Goal: Transaction & Acquisition: Purchase product/service

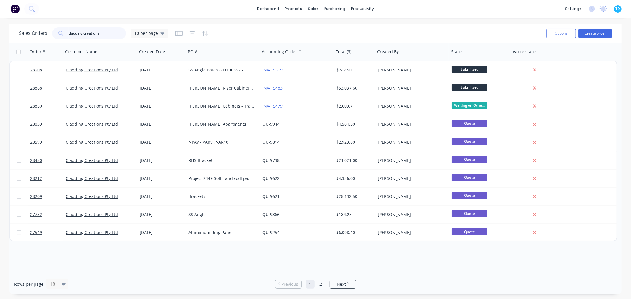
drag, startPoint x: 101, startPoint y: 33, endPoint x: 57, endPoint y: 33, distance: 43.8
click at [57, 33] on div "cladding creations" at bounding box center [89, 34] width 74 height 12
type input "alder"
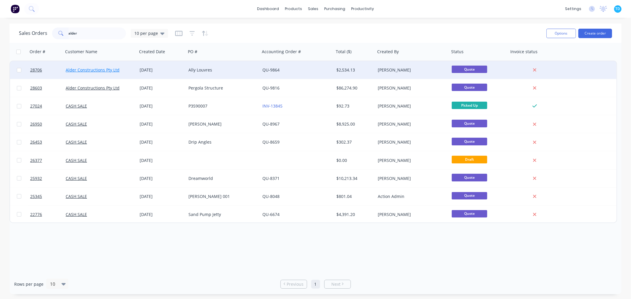
click at [102, 69] on link "Alder Constructions Pty Ltd" at bounding box center [93, 70] width 54 height 6
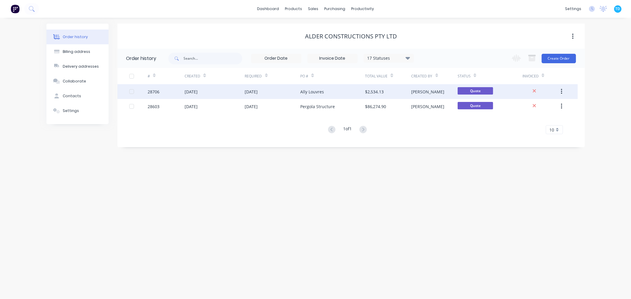
click at [314, 90] on div "Ally Louvres" at bounding box center [312, 92] width 24 height 6
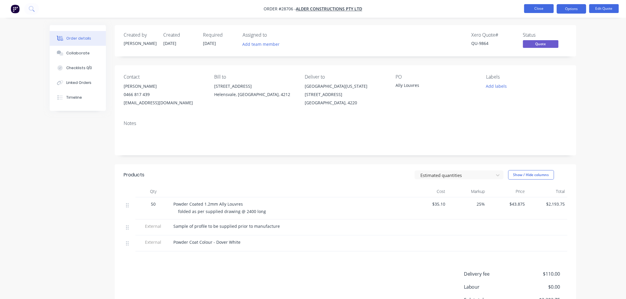
click at [544, 7] on button "Close" at bounding box center [539, 8] width 30 height 9
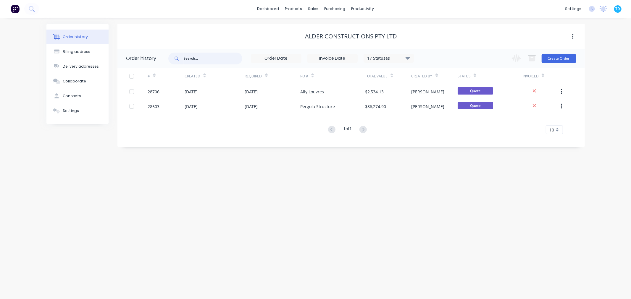
click at [196, 58] on input "text" at bounding box center [213, 59] width 59 height 12
type input "alder"
click at [410, 58] on icon at bounding box center [408, 57] width 4 height 7
click at [437, 138] on label at bounding box center [437, 138] width 0 height 0
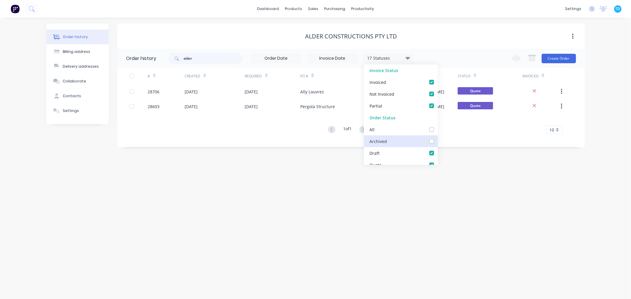
click at [437, 140] on input "checkbox" at bounding box center [439, 141] width 5 height 6
checkbox input "true"
drag, startPoint x: 313, startPoint y: 221, endPoint x: 309, endPoint y: 218, distance: 4.9
click at [314, 222] on div "Order history Billing address Delivery addresses Collaborate Contacts Settings …" at bounding box center [315, 159] width 631 height 282
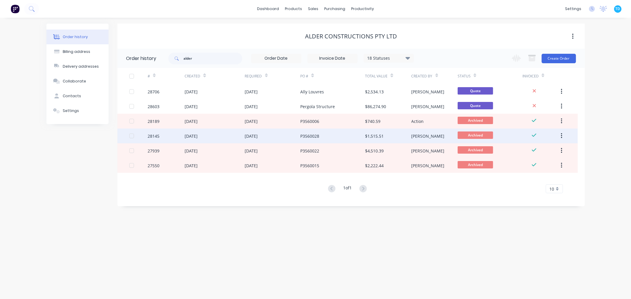
click at [258, 138] on div "[DATE]" at bounding box center [251, 136] width 13 height 6
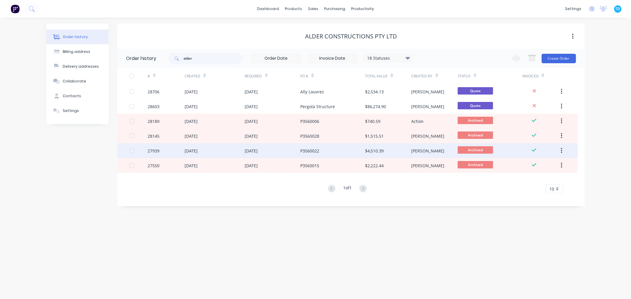
click at [374, 148] on div "$4,510.39" at bounding box center [374, 151] width 19 height 6
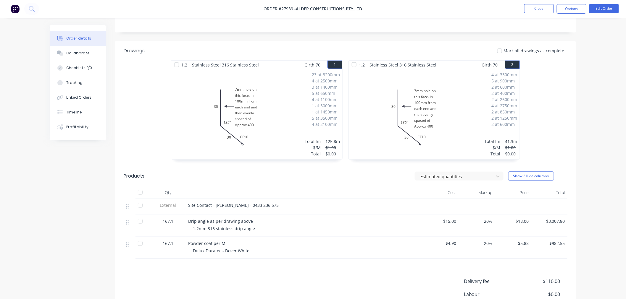
scroll to position [98, 0]
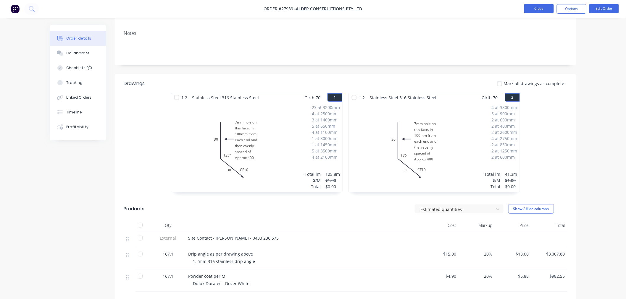
click at [534, 7] on button "Close" at bounding box center [539, 8] width 30 height 9
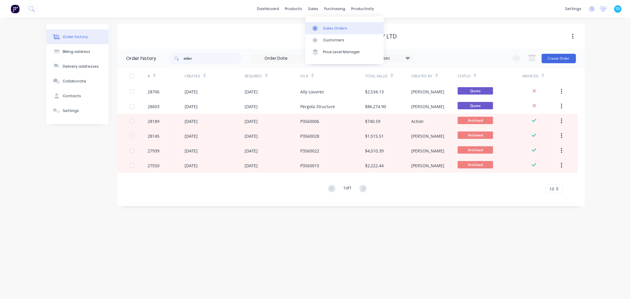
click at [330, 32] on link "Sales Orders" at bounding box center [344, 28] width 78 height 12
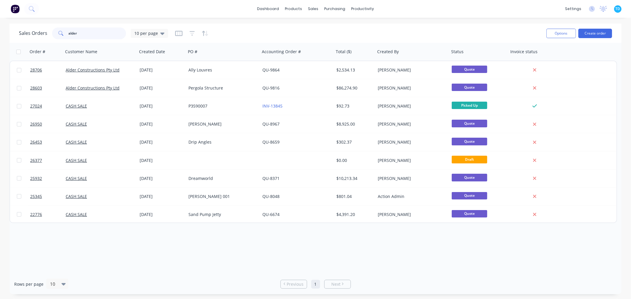
drag, startPoint x: 79, startPoint y: 34, endPoint x: 46, endPoint y: 34, distance: 32.8
click at [44, 34] on div "Sales Orders alder 10 per page" at bounding box center [93, 34] width 149 height 12
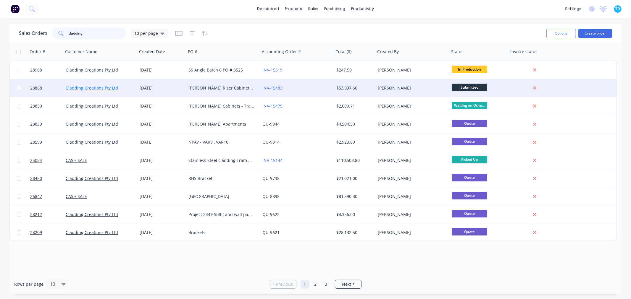
type input "cladding"
click at [99, 86] on link "Cladding Creations Pty Ltd" at bounding box center [92, 88] width 52 height 6
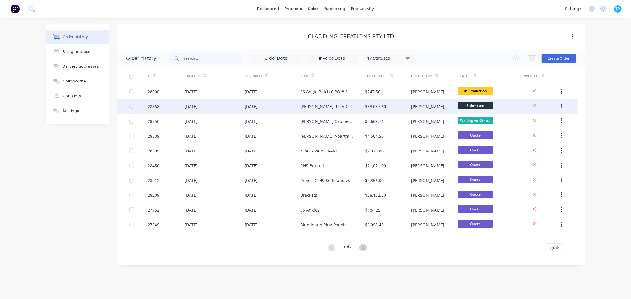
click at [318, 108] on div "[PERSON_NAME] Riser Cabinets PO # 3519" at bounding box center [326, 107] width 53 height 6
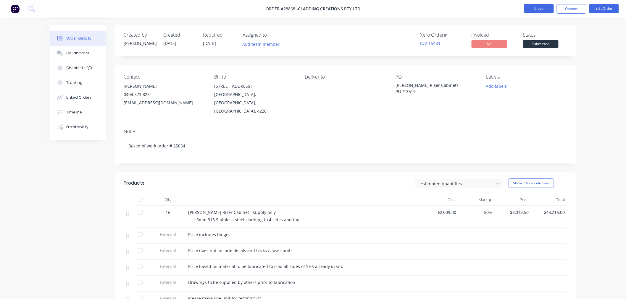
click at [542, 12] on button "Close" at bounding box center [539, 8] width 30 height 9
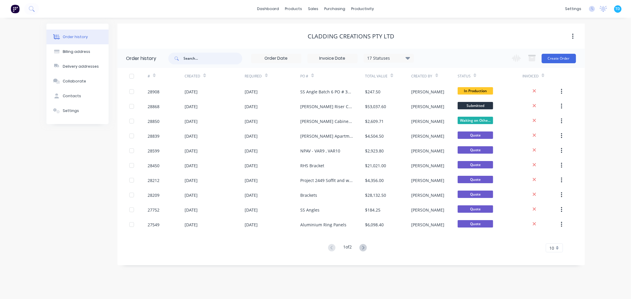
click at [201, 57] on input "text" at bounding box center [213, 59] width 59 height 12
type input "alder"
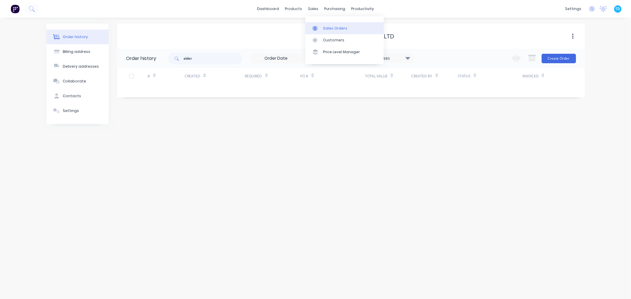
click at [329, 27] on div "Sales Orders" at bounding box center [335, 28] width 24 height 5
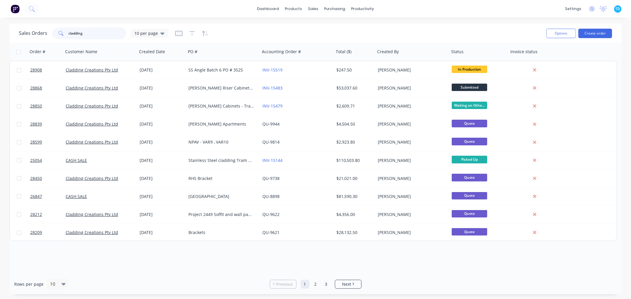
drag, startPoint x: 86, startPoint y: 34, endPoint x: 56, endPoint y: 36, distance: 29.9
click at [56, 36] on div "cladding" at bounding box center [89, 34] width 74 height 12
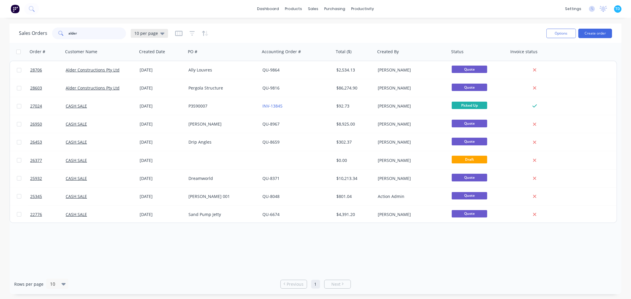
type input "alder"
click at [160, 33] on icon at bounding box center [162, 33] width 4 height 7
click at [140, 105] on button "Archive" at bounding box center [166, 107] width 67 height 7
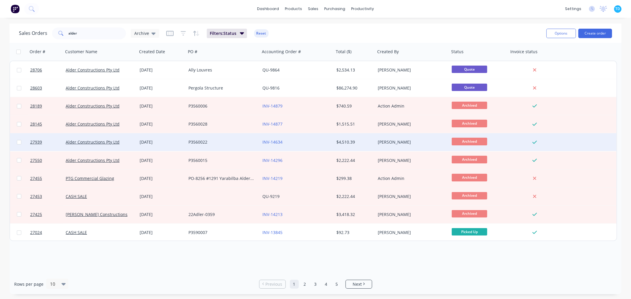
click at [348, 141] on div "$4,510.39" at bounding box center [353, 142] width 35 height 6
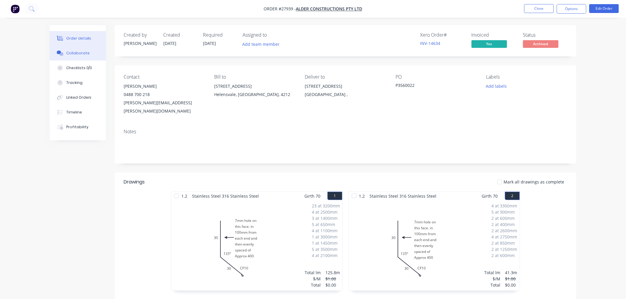
click at [80, 54] on div "Collaborate" at bounding box center [77, 53] width 23 height 5
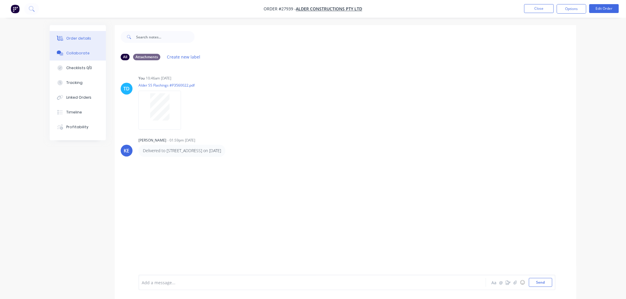
click at [77, 39] on div "Order details" at bounding box center [78, 38] width 25 height 5
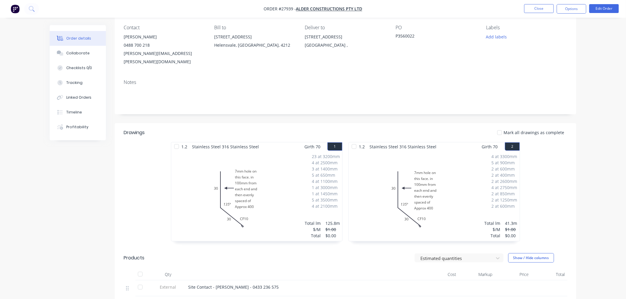
scroll to position [66, 0]
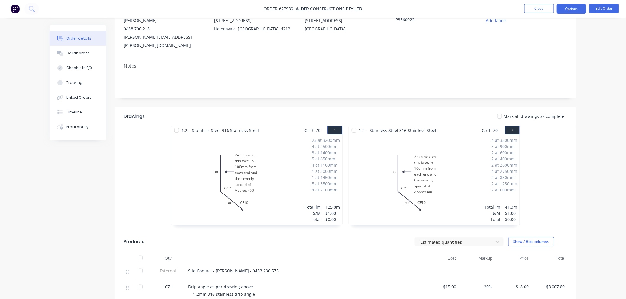
click at [572, 10] on button "Options" at bounding box center [572, 8] width 30 height 9
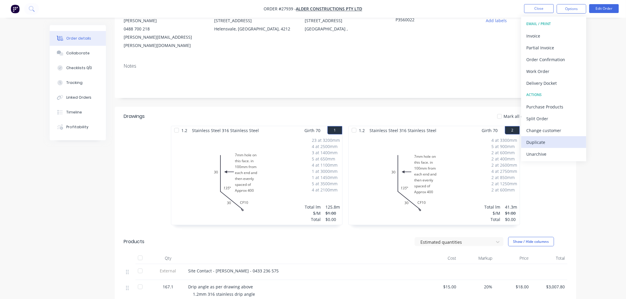
click at [537, 143] on div "Duplicate" at bounding box center [553, 142] width 54 height 9
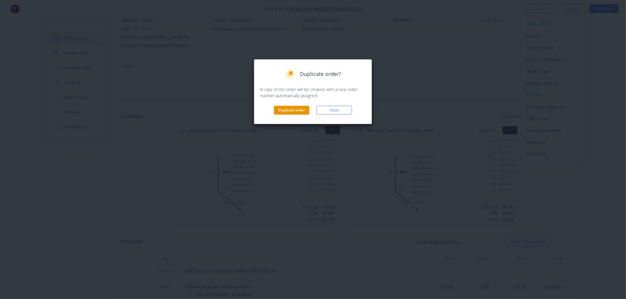
click at [301, 109] on button "Duplicate order" at bounding box center [291, 110] width 35 height 9
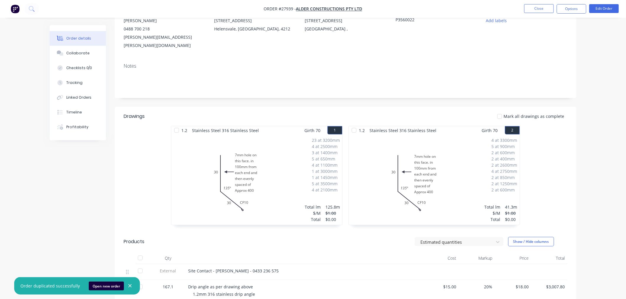
scroll to position [0, 0]
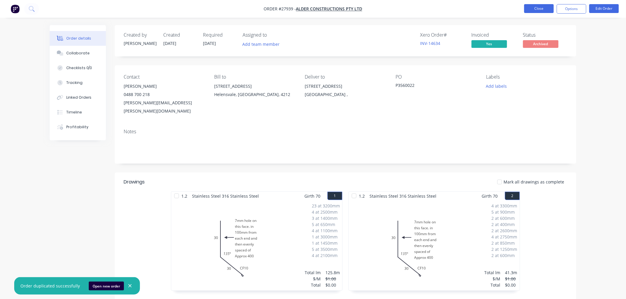
click at [535, 10] on button "Close" at bounding box center [539, 8] width 30 height 9
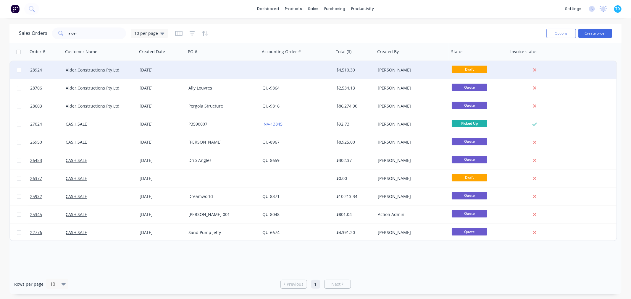
click at [144, 70] on div "[DATE]" at bounding box center [162, 70] width 44 height 6
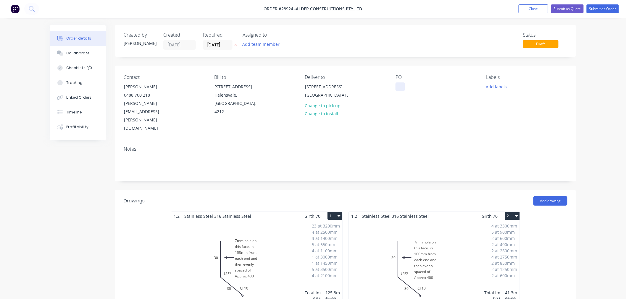
click at [402, 87] on div at bounding box center [399, 87] width 9 height 9
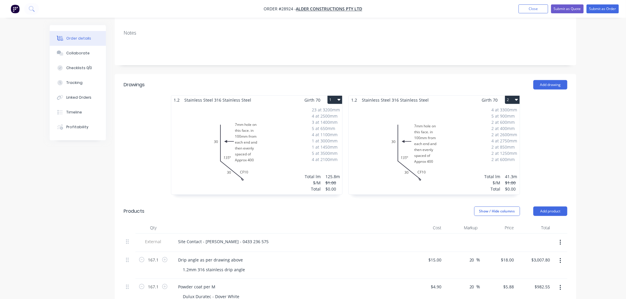
scroll to position [131, 0]
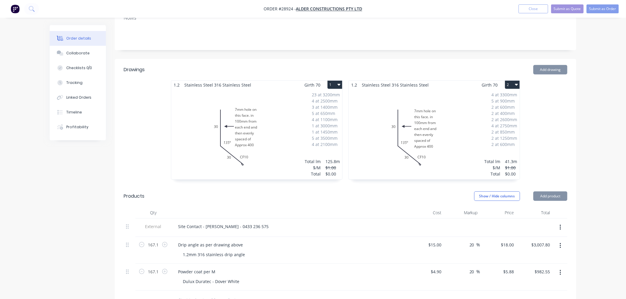
click at [282, 122] on div "23 at 3200mm 4 at 2500mm 3 at 1400mm 5 at 650mm 4 at 1100mm 1 at 3000mm 1 at 14…" at bounding box center [256, 134] width 171 height 90
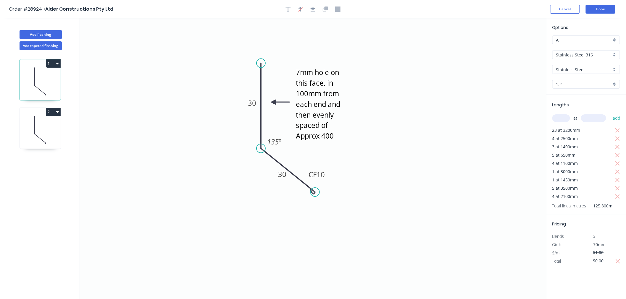
click at [566, 130] on span "23 at 3200mm" at bounding box center [566, 130] width 28 height 8
click at [617, 130] on icon "button" at bounding box center [617, 130] width 4 height 4
click at [618, 131] on icon "button" at bounding box center [617, 130] width 5 height 7
click at [618, 135] on icon "button" at bounding box center [617, 138] width 5 height 7
click at [617, 129] on icon "button" at bounding box center [617, 130] width 4 height 4
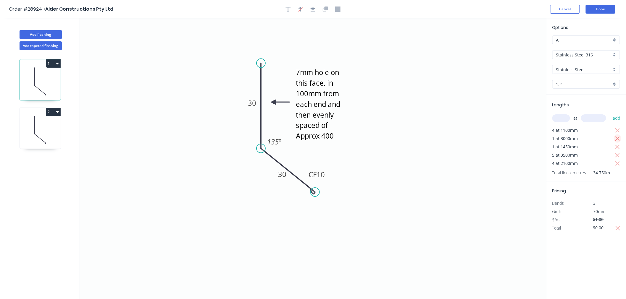
click at [619, 136] on icon "button" at bounding box center [617, 138] width 5 height 7
click at [618, 128] on icon "button" at bounding box center [617, 130] width 5 height 7
click at [617, 140] on icon "button" at bounding box center [617, 138] width 5 height 7
click at [617, 126] on div "1 at 1450mm" at bounding box center [586, 130] width 69 height 8
click at [616, 128] on icon "button" at bounding box center [617, 130] width 5 height 7
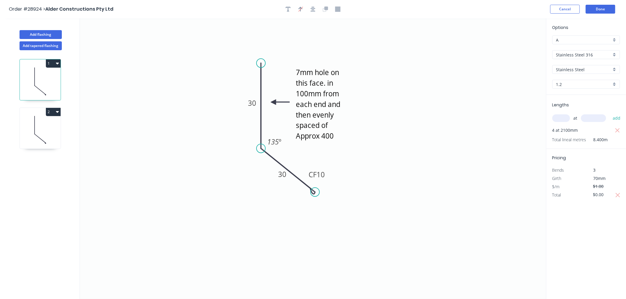
click at [617, 138] on div "Total lineal metres 8.400m" at bounding box center [586, 140] width 69 height 8
click at [617, 130] on icon "button" at bounding box center [617, 130] width 4 height 4
drag, startPoint x: 500, startPoint y: 143, endPoint x: 490, endPoint y: 146, distance: 10.8
click at [566, 117] on input "text" at bounding box center [561, 118] width 18 height 8
type input "24"
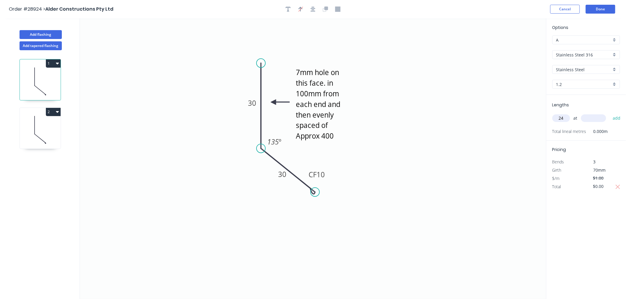
click at [593, 120] on input "text" at bounding box center [593, 118] width 25 height 8
type input "3000"
click at [616, 117] on button "add" at bounding box center [617, 118] width 14 height 10
type input "4"
click at [600, 117] on input "text" at bounding box center [593, 118] width 25 height 8
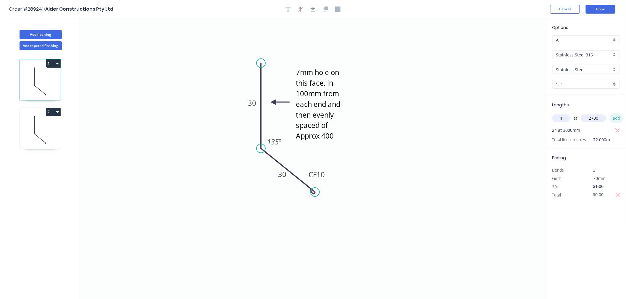
type input "2700"
click at [614, 119] on button "add" at bounding box center [617, 118] width 14 height 10
type input "10"
click at [598, 118] on input "text" at bounding box center [593, 118] width 25 height 8
type input "1300"
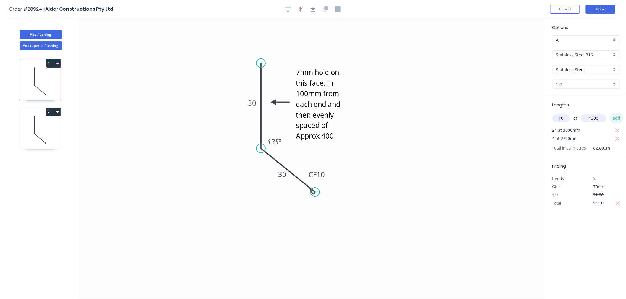
click at [614, 118] on button "add" at bounding box center [617, 118] width 14 height 10
click at [560, 119] on input "text" at bounding box center [561, 118] width 18 height 8
type input "4"
click at [595, 117] on input "text" at bounding box center [593, 118] width 25 height 8
type input "2300"
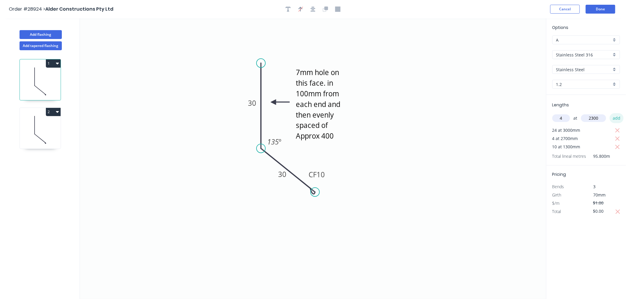
click at [615, 119] on button "add" at bounding box center [617, 118] width 14 height 10
type input "6"
click at [593, 117] on input "text" at bounding box center [593, 118] width 25 height 8
type input "3000"
click at [621, 118] on button "add" at bounding box center [617, 118] width 14 height 10
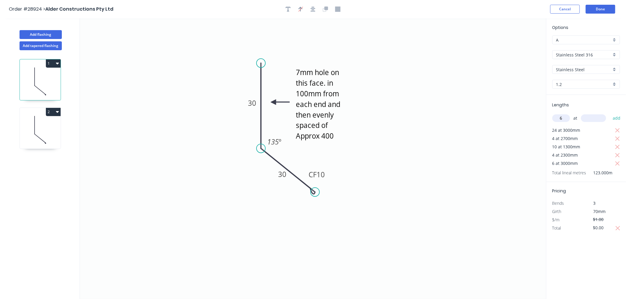
type input "6"
click at [589, 117] on input "text" at bounding box center [593, 118] width 25 height 8
type input "2700"
click at [619, 118] on button "add" at bounding box center [617, 118] width 14 height 10
type input "8"
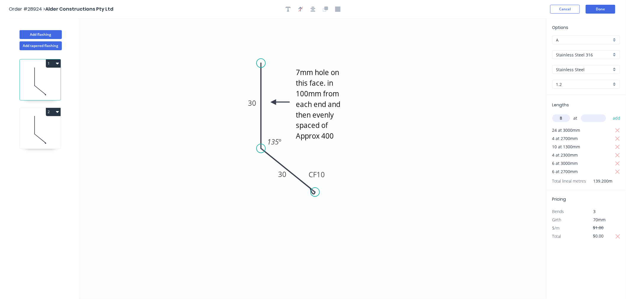
click at [599, 117] on input "text" at bounding box center [593, 118] width 25 height 8
type input "1000"
click at [619, 117] on button "add" at bounding box center [617, 118] width 14 height 10
type input "4"
click at [599, 115] on input "text" at bounding box center [593, 118] width 25 height 8
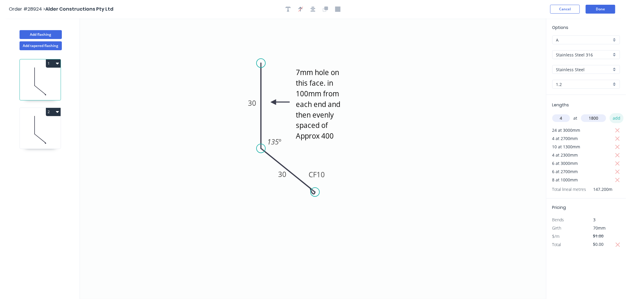
type input "1800"
click at [620, 116] on button "add" at bounding box center [617, 118] width 14 height 10
click at [41, 122] on icon at bounding box center [40, 130] width 41 height 38
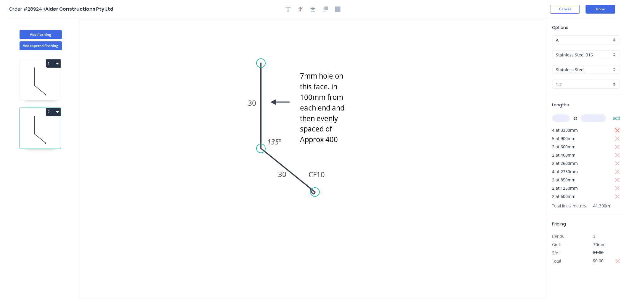
click at [617, 130] on icon "button" at bounding box center [617, 130] width 5 height 7
click at [617, 137] on icon "button" at bounding box center [617, 138] width 5 height 7
click at [616, 143] on button "button" at bounding box center [617, 147] width 7 height 8
click at [616, 146] on icon "button" at bounding box center [617, 147] width 5 height 7
click at [617, 140] on icon "button" at bounding box center [617, 138] width 5 height 7
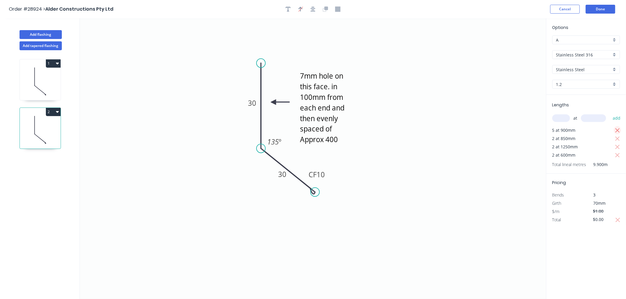
click at [617, 131] on icon "button" at bounding box center [617, 130] width 4 height 4
click at [617, 130] on icon "button" at bounding box center [617, 130] width 4 height 4
click at [617, 134] on icon "button" at bounding box center [617, 130] width 5 height 7
click at [616, 138] on div "Total lineal metres 1.200m" at bounding box center [586, 140] width 69 height 8
click at [616, 131] on icon "button" at bounding box center [617, 130] width 5 height 7
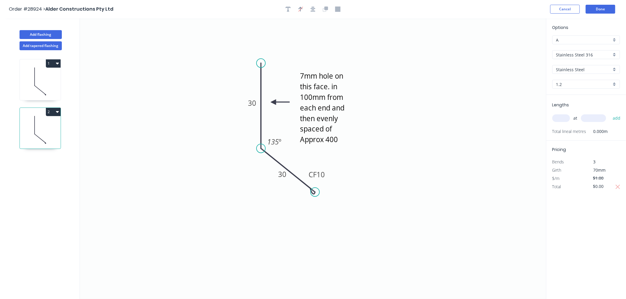
click at [555, 118] on input "text" at bounding box center [561, 118] width 18 height 8
type input "24"
click at [592, 117] on input "text" at bounding box center [593, 118] width 25 height 8
type input "3000"
click at [613, 117] on button "add" at bounding box center [617, 118] width 14 height 10
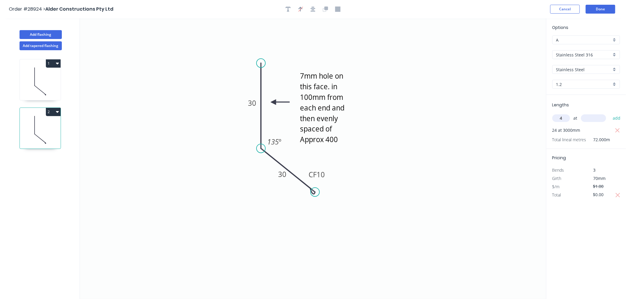
type input "4"
click at [589, 116] on input "text" at bounding box center [593, 118] width 25 height 8
type input "2700"
click at [618, 119] on button "add" at bounding box center [617, 118] width 14 height 10
type input "10"
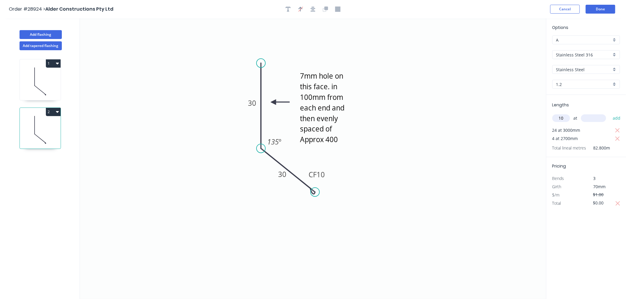
click at [595, 119] on input "text" at bounding box center [593, 118] width 25 height 8
type input "1300"
click at [615, 117] on button "add" at bounding box center [617, 118] width 14 height 10
type input "4"
click at [592, 119] on input "text" at bounding box center [593, 118] width 25 height 8
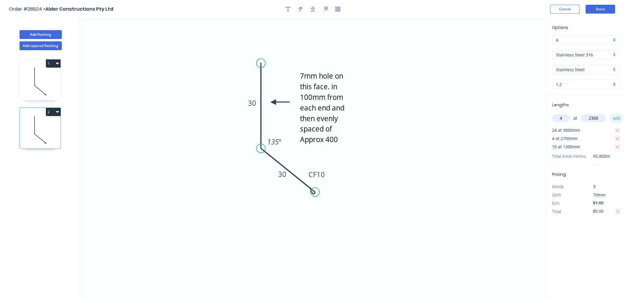
type input "2300"
click at [615, 117] on button "add" at bounding box center [617, 118] width 14 height 10
type input "6"
click at [592, 119] on input "text" at bounding box center [593, 118] width 25 height 8
type input "3000"
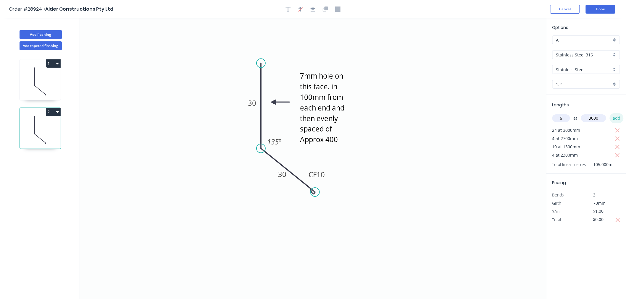
click at [617, 119] on button "add" at bounding box center [617, 118] width 14 height 10
type input "6"
click at [597, 118] on input "text" at bounding box center [593, 118] width 25 height 8
type input "2700"
click at [618, 119] on button "add" at bounding box center [617, 118] width 14 height 10
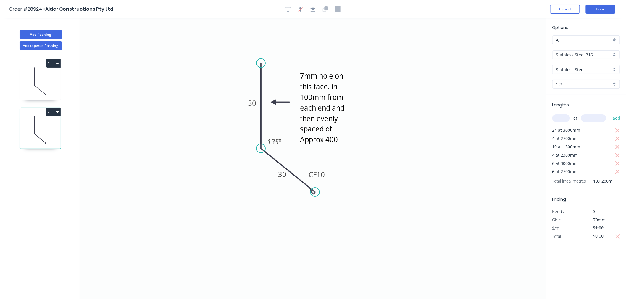
click at [560, 119] on input "text" at bounding box center [561, 118] width 18 height 8
type input "8"
click at [602, 120] on input "text" at bounding box center [593, 118] width 25 height 8
type input "1000"
click at [617, 119] on button "add" at bounding box center [617, 118] width 14 height 10
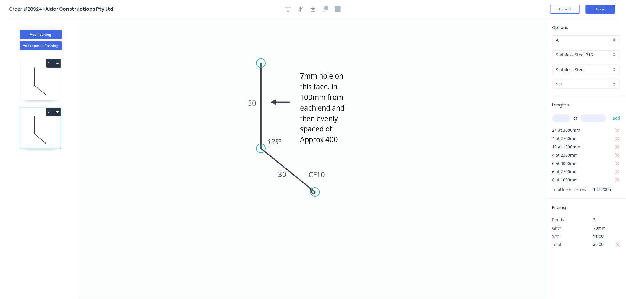
click at [560, 116] on input "text" at bounding box center [561, 118] width 18 height 8
type input "4"
click at [592, 119] on input "text" at bounding box center [593, 118] width 25 height 8
click at [526, 155] on icon "7mm hole on this face. in 100mm from each end and then evenly spaced of Approx …" at bounding box center [313, 158] width 466 height 281
type input "1800"
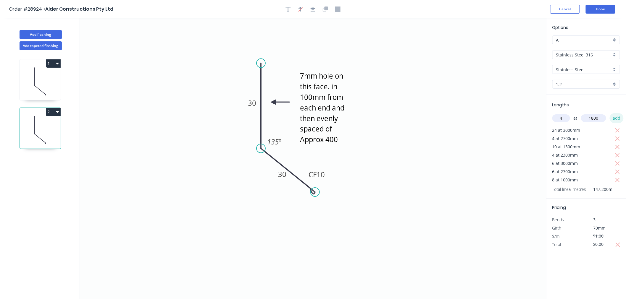
click at [616, 117] on button "add" at bounding box center [617, 118] width 14 height 10
click at [601, 8] on button "Done" at bounding box center [601, 9] width 30 height 9
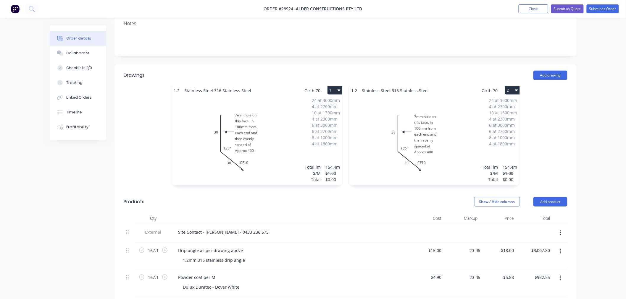
scroll to position [164, 0]
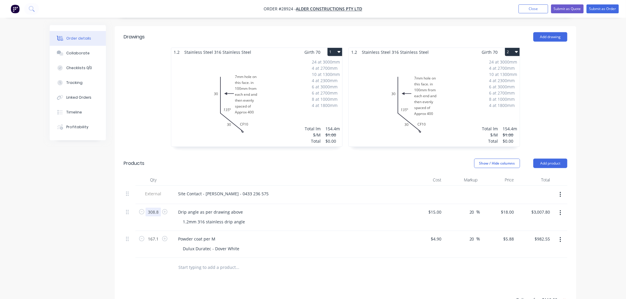
type input "308.8"
type input "$5,558.40"
click at [145, 258] on div at bounding box center [152, 267] width 35 height 19
click at [159, 235] on input "167.1" at bounding box center [153, 239] width 15 height 9
type input "308.8"
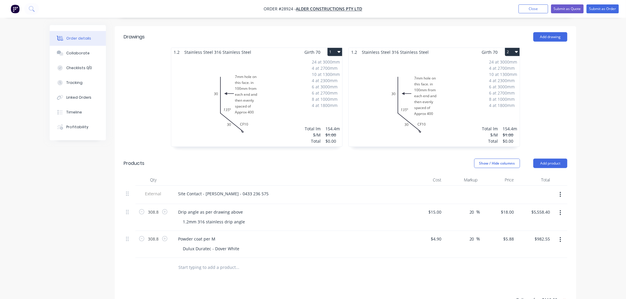
type input "$1,815.74"
click at [292, 231] on div "Powder coat per M Dulux Duratec - Dover White" at bounding box center [289, 244] width 237 height 27
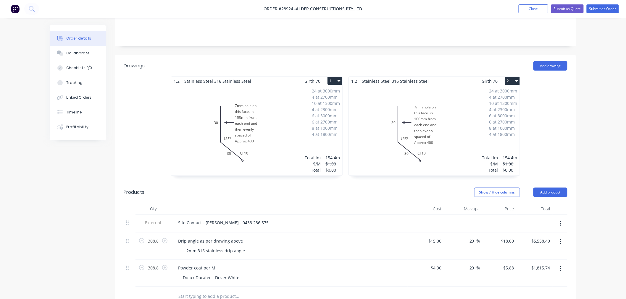
scroll to position [230, 0]
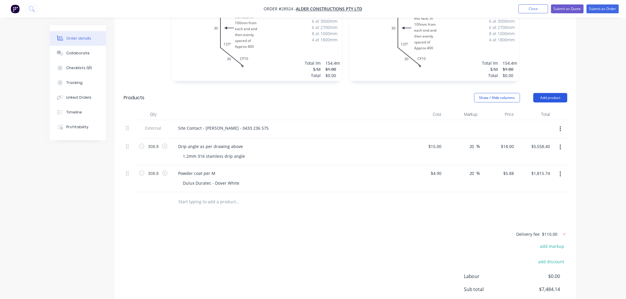
click at [552, 93] on button "Add product" at bounding box center [550, 97] width 34 height 9
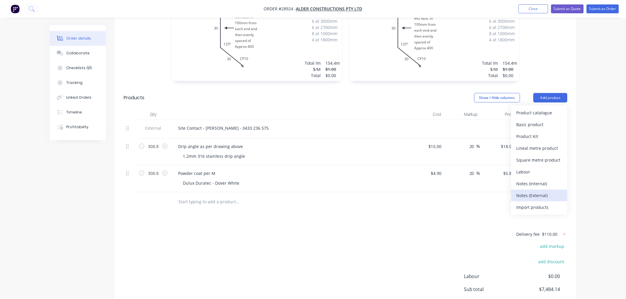
click at [533, 191] on div "Notes (External)" at bounding box center [539, 195] width 46 height 9
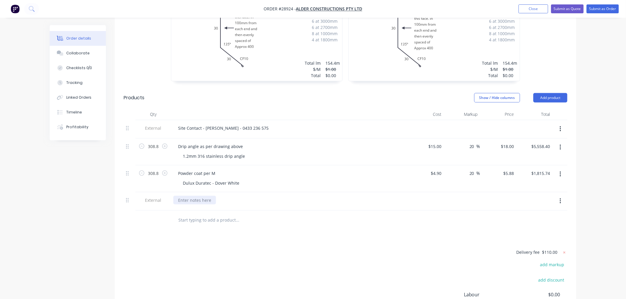
click at [181, 196] on div at bounding box center [194, 200] width 43 height 9
click at [330, 218] on div "Drawings Add drawing 1.2 Stainless Steel 316 Stainless Steel Girth 70 1 7mm hol…" at bounding box center [345, 165] width 461 height 408
click at [576, 11] on button "Submit as Quote" at bounding box center [567, 8] width 33 height 9
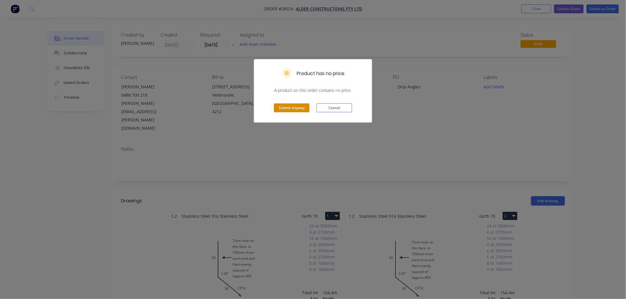
click at [303, 108] on button "Submit anyway" at bounding box center [291, 108] width 35 height 9
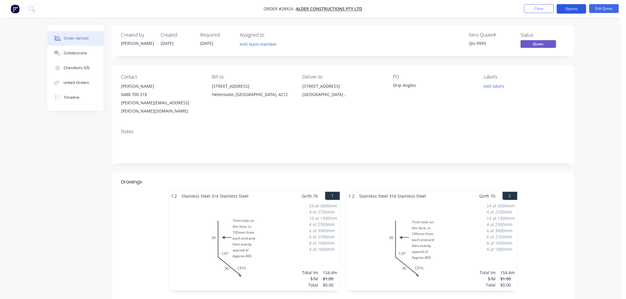
click at [571, 7] on button "Options" at bounding box center [572, 8] width 30 height 9
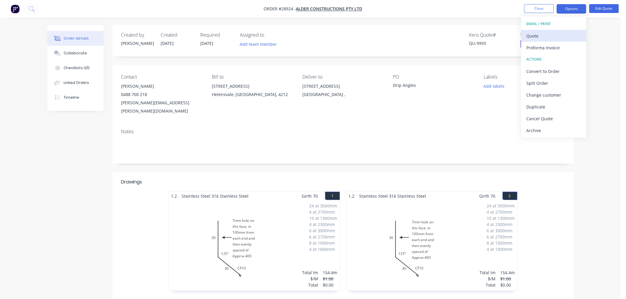
click at [550, 33] on div "Quote" at bounding box center [553, 36] width 54 height 9
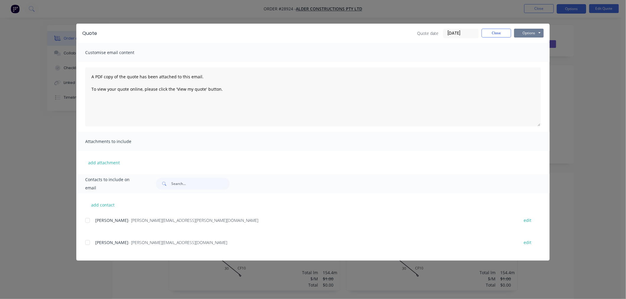
click at [540, 34] on button "Options" at bounding box center [529, 33] width 30 height 9
click at [521, 55] on button "Print" at bounding box center [533, 54] width 38 height 10
drag, startPoint x: 493, startPoint y: 33, endPoint x: 521, endPoint y: 19, distance: 31.5
click at [493, 33] on button "Close" at bounding box center [497, 33] width 30 height 9
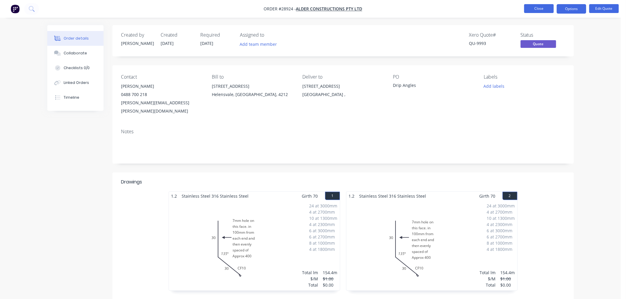
click at [536, 7] on button "Close" at bounding box center [539, 8] width 30 height 9
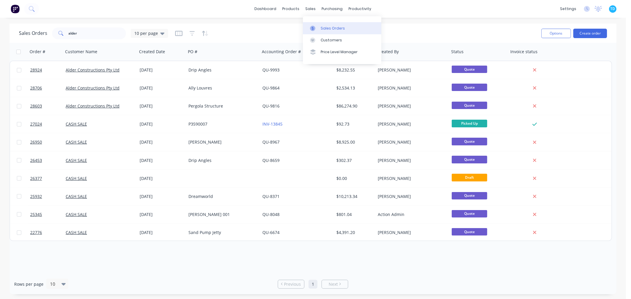
click at [321, 24] on link "Sales Orders" at bounding box center [342, 28] width 78 height 12
drag, startPoint x: 91, startPoint y: 33, endPoint x: 71, endPoint y: 33, distance: 19.8
click at [71, 33] on input "alder" at bounding box center [98, 34] width 58 height 12
type input "al"
click at [88, 39] on div "Sales Orders al 10 per page" at bounding box center [278, 33] width 518 height 14
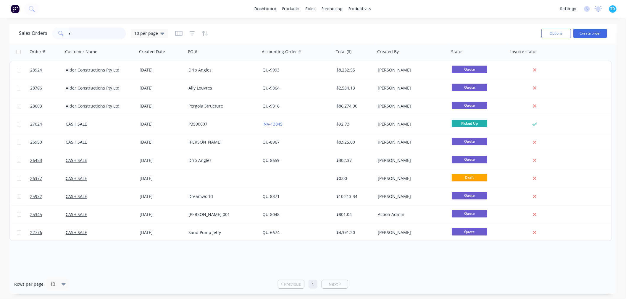
click at [67, 36] on div "al" at bounding box center [89, 34] width 74 height 12
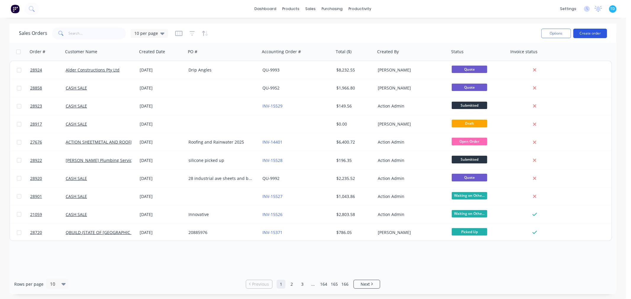
click at [589, 32] on button "Create order" at bounding box center [590, 33] width 34 height 9
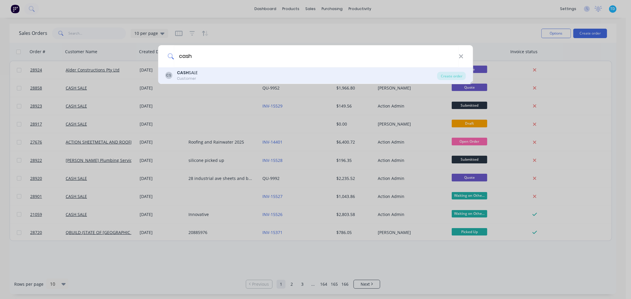
type input "cash"
click at [204, 71] on div "CS CASH SALE Customer" at bounding box center [301, 76] width 272 height 12
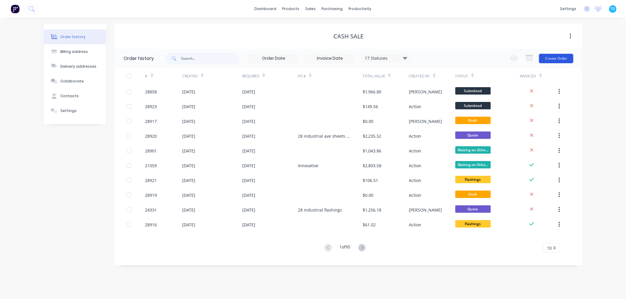
click at [561, 55] on button "Create Order" at bounding box center [556, 58] width 34 height 9
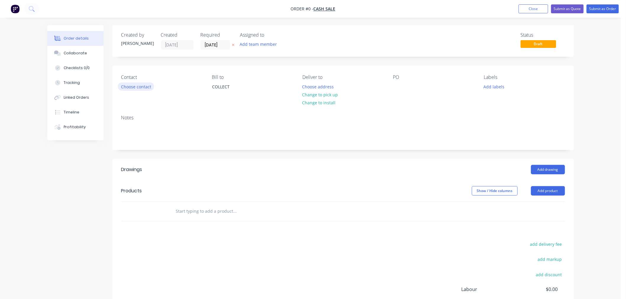
click at [129, 84] on button "Choose contact" at bounding box center [136, 87] width 36 height 8
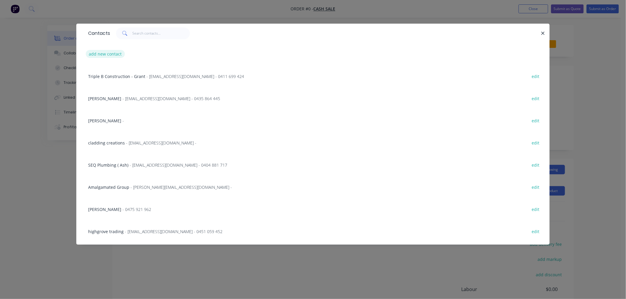
click at [113, 56] on button "add new contact" at bounding box center [105, 54] width 39 height 8
select select "AU"
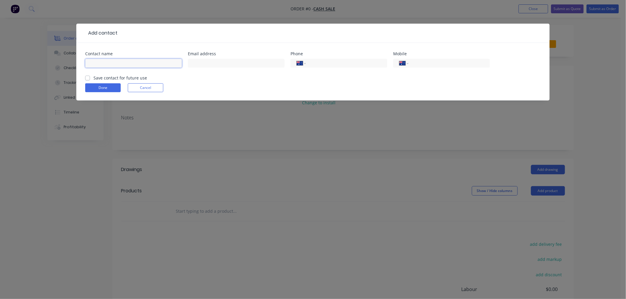
click at [127, 65] on input "text" at bounding box center [133, 63] width 97 height 9
type input "[PERSON_NAME]"
click at [424, 63] on input "tel" at bounding box center [448, 63] width 71 height 7
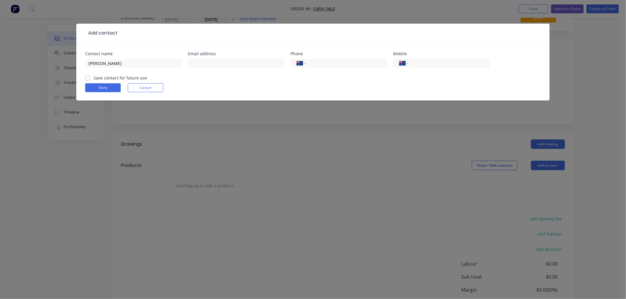
scroll to position [73, 0]
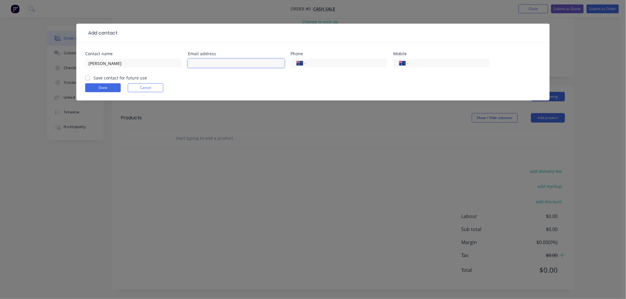
click at [223, 64] on input "text" at bounding box center [236, 63] width 97 height 9
type input "[PERSON_NAME][EMAIL_ADDRESS][DOMAIN_NAME]"
click at [309, 82] on form "Contact name [PERSON_NAME] Email address [PERSON_NAME][EMAIL_ADDRESS][DOMAIN_NA…" at bounding box center [312, 76] width 455 height 49
click at [438, 63] on input "tel" at bounding box center [448, 63] width 71 height 7
type input "0474 051 632"
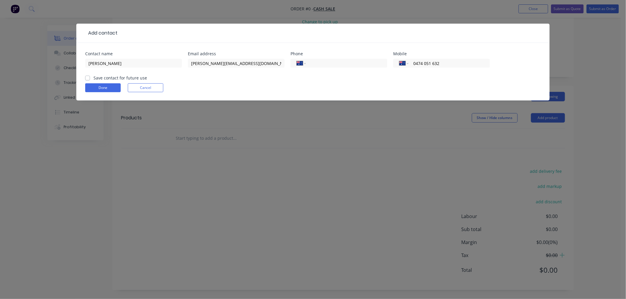
click at [133, 75] on label "Save contact for future use" at bounding box center [120, 78] width 54 height 6
click at [90, 75] on input "Save contact for future use" at bounding box center [87, 78] width 5 height 6
checkbox input "true"
click at [114, 88] on button "Done" at bounding box center [102, 87] width 35 height 9
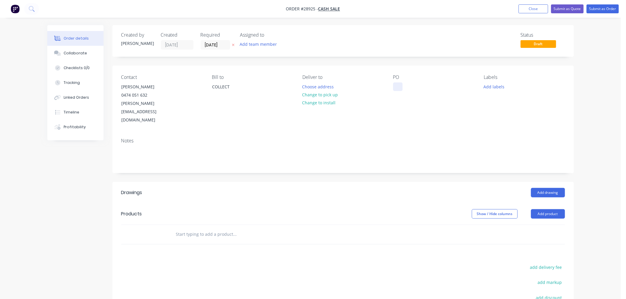
click at [396, 85] on div at bounding box center [397, 87] width 9 height 9
click at [404, 116] on div "Contact [PERSON_NAME] [PHONE_NUMBER] [PERSON_NAME][EMAIL_ADDRESS][DOMAIN_NAME] …" at bounding box center [342, 100] width 461 height 68
click at [557, 209] on button "Add product" at bounding box center [548, 213] width 34 height 9
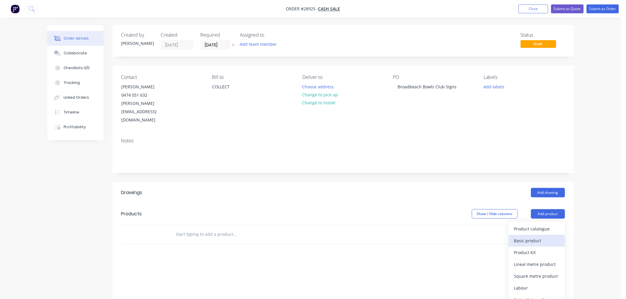
click at [536, 237] on div "Basic product" at bounding box center [537, 241] width 46 height 9
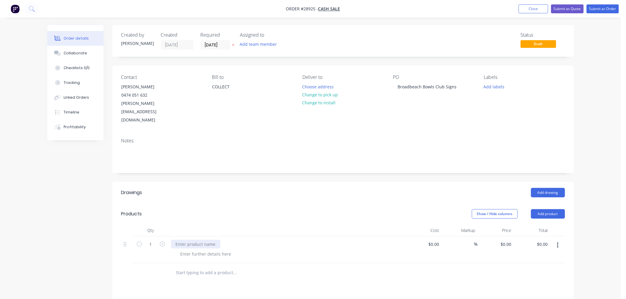
click at [196, 240] on div at bounding box center [195, 244] width 49 height 9
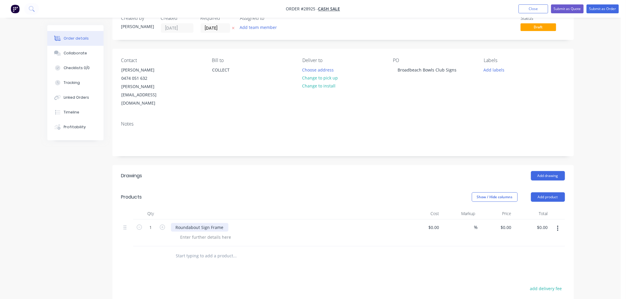
scroll to position [33, 0]
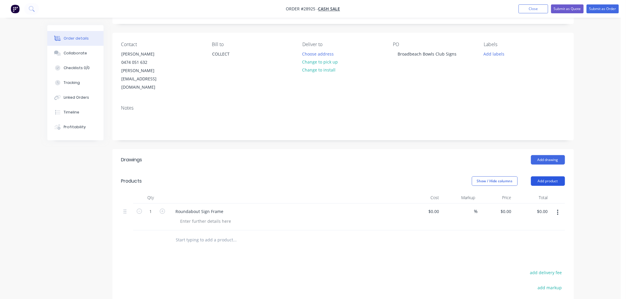
click at [551, 177] on button "Add product" at bounding box center [548, 181] width 34 height 9
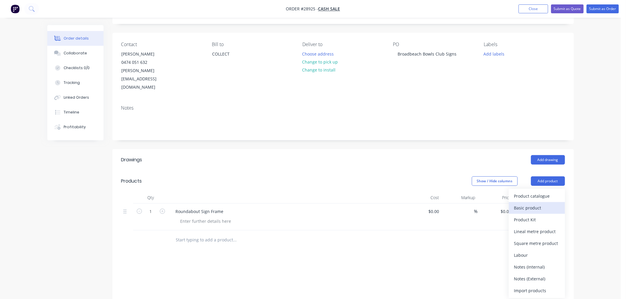
click at [527, 204] on div "Basic product" at bounding box center [537, 208] width 46 height 9
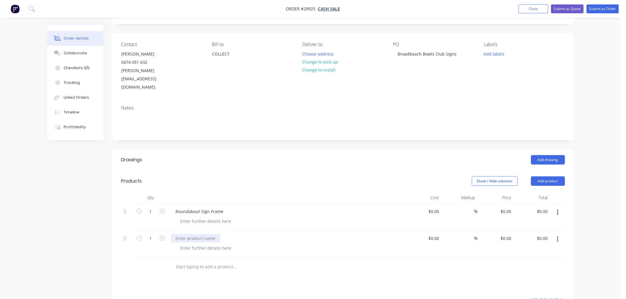
click at [207, 234] on div at bounding box center [195, 238] width 49 height 9
click at [194, 217] on div at bounding box center [206, 221] width 60 height 9
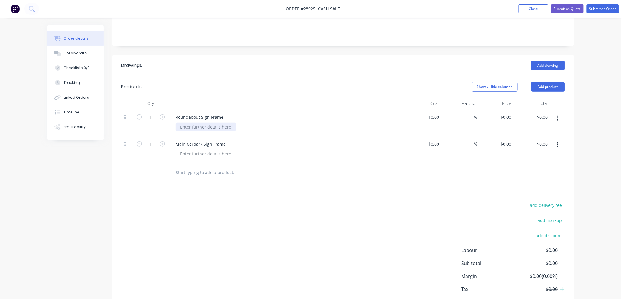
scroll to position [144, 0]
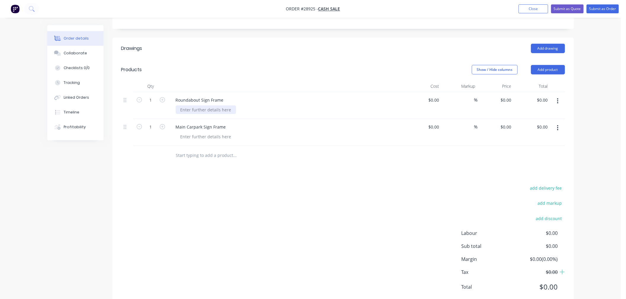
click at [200, 106] on div at bounding box center [206, 110] width 60 height 9
click at [232, 106] on div "HDG Sign frame as per suplied drawings" at bounding box center [221, 110] width 90 height 9
drag, startPoint x: 283, startPoint y: 102, endPoint x: 277, endPoint y: 99, distance: 6.8
click at [283, 119] on div "Main Carpark Sign Frame" at bounding box center [287, 132] width 237 height 27
drag, startPoint x: 264, startPoint y: 93, endPoint x: 168, endPoint y: 93, distance: 96.7
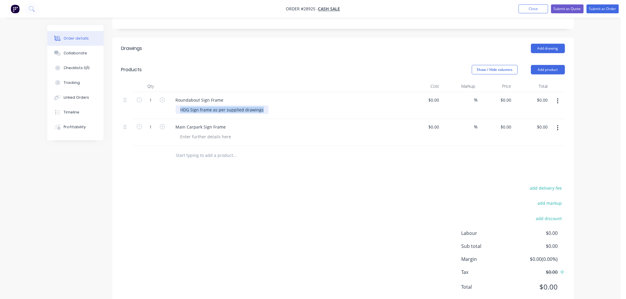
click at [168, 93] on div "1 Roundabout Sign Frame HDG Sign frame as per supplied drawings $0.00 $0.00 % $…" at bounding box center [343, 105] width 444 height 27
copy div "HDG Sign frame as per supplied drawings"
click at [206, 133] on div at bounding box center [206, 137] width 60 height 9
paste div
click at [438, 96] on input at bounding box center [435, 100] width 14 height 9
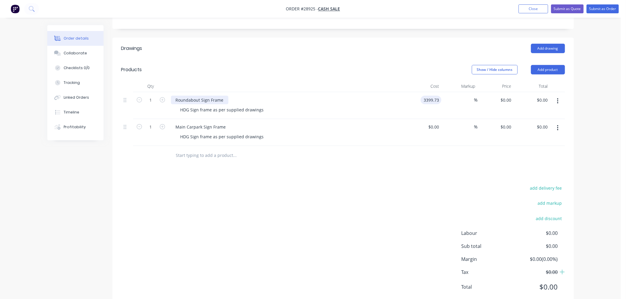
type input "$3,399.73"
click at [226, 96] on div "Roundabout Sign Frame" at bounding box center [199, 100] width 57 height 9
click at [227, 96] on div "Roundabout Sign Frame" at bounding box center [287, 100] width 232 height 9
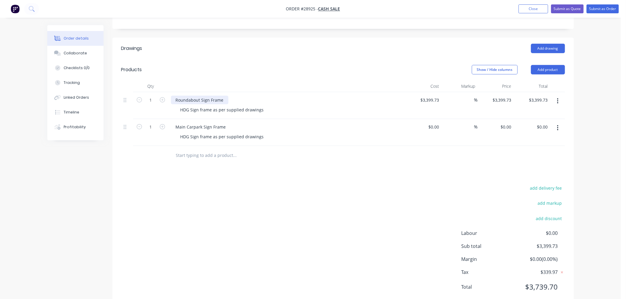
click at [222, 96] on div "Roundabout Sign Frame" at bounding box center [199, 100] width 57 height 9
click at [469, 96] on input at bounding box center [470, 100] width 7 height 9
type input "50"
type input "$5,099.595"
type input "$5,099.60"
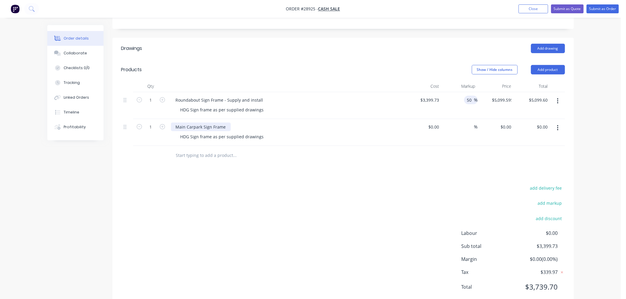
click at [228, 123] on div "Main Carpark Sign Frame" at bounding box center [201, 127] width 60 height 9
click at [226, 123] on div "Main Carpark Sign Frame" at bounding box center [201, 127] width 60 height 9
click at [285, 150] on input "text" at bounding box center [235, 156] width 118 height 12
click at [439, 123] on input at bounding box center [435, 127] width 14 height 9
type input "$0.00"
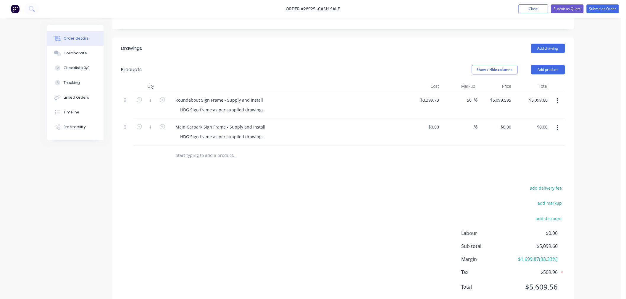
drag, startPoint x: 501, startPoint y: 120, endPoint x: 610, endPoint y: 113, distance: 109.4
drag, startPoint x: 610, startPoint y: 113, endPoint x: 554, endPoint y: 51, distance: 83.3
click at [554, 65] on button "Add product" at bounding box center [548, 69] width 34 height 9
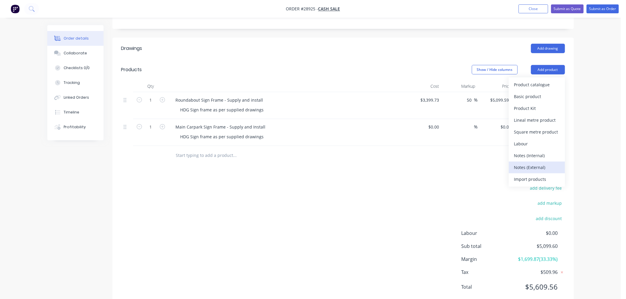
click at [542, 163] on div "Notes (External)" at bounding box center [537, 167] width 46 height 9
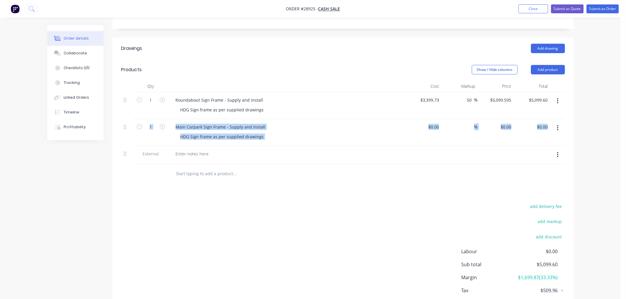
drag, startPoint x: 123, startPoint y: 137, endPoint x: 125, endPoint y: 107, distance: 30.6
click at [122, 104] on div "1 Roundabout Sign Frame - Supply and install HDG Sign frame as per supplied dra…" at bounding box center [343, 128] width 444 height 72
click at [129, 146] on div at bounding box center [127, 155] width 12 height 18
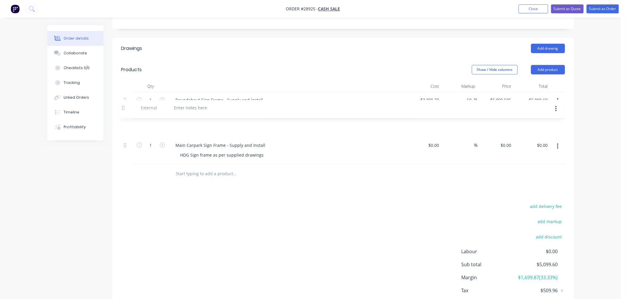
drag, startPoint x: 124, startPoint y: 138, endPoint x: 122, endPoint y: 107, distance: 31.1
click at [122, 107] on div "1 Roundabout Sign Frame - Supply and install HDG Sign frame as per supplied dra…" at bounding box center [343, 128] width 444 height 72
click at [182, 123] on div at bounding box center [192, 127] width 43 height 9
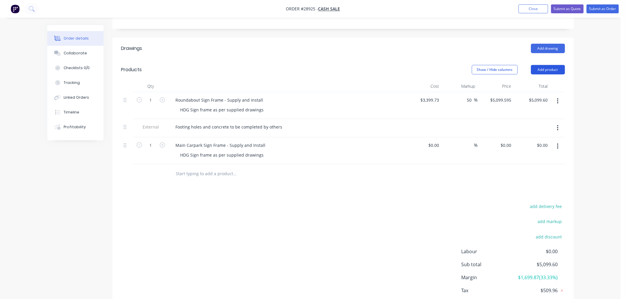
click at [557, 65] on button "Add product" at bounding box center [548, 69] width 34 height 9
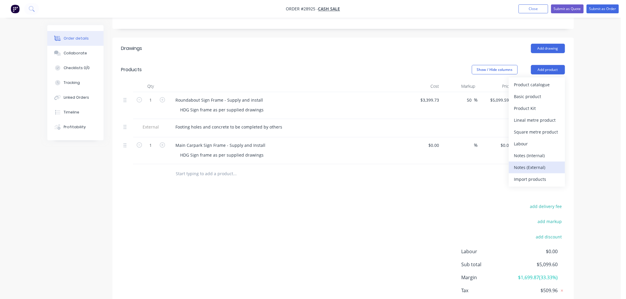
click at [537, 163] on div "Notes (External)" at bounding box center [537, 167] width 46 height 9
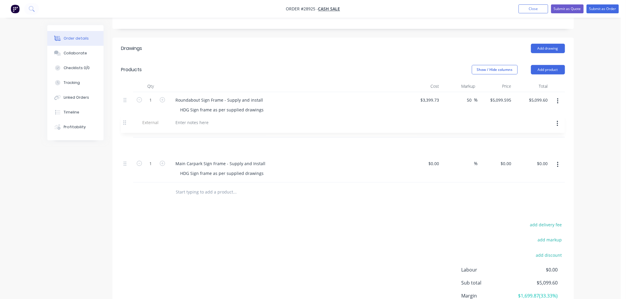
drag, startPoint x: 128, startPoint y: 157, endPoint x: 127, endPoint y: 122, distance: 34.6
click at [127, 122] on div "1 Roundabout Sign Frame - Supply and install HDG Sign frame as per supplied dra…" at bounding box center [343, 137] width 444 height 91
click at [184, 141] on div at bounding box center [192, 145] width 43 height 9
click at [306, 183] on div at bounding box center [275, 192] width 213 height 19
click at [554, 65] on button "Add product" at bounding box center [548, 69] width 34 height 9
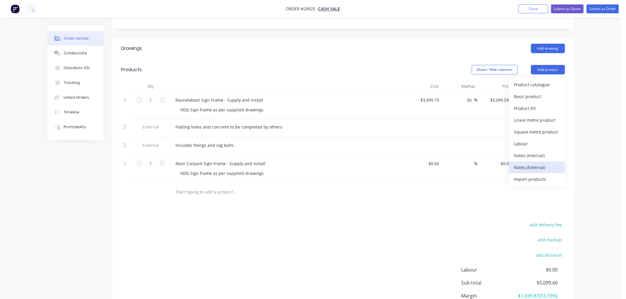
click at [532, 163] on div "Notes (External)" at bounding box center [537, 167] width 46 height 9
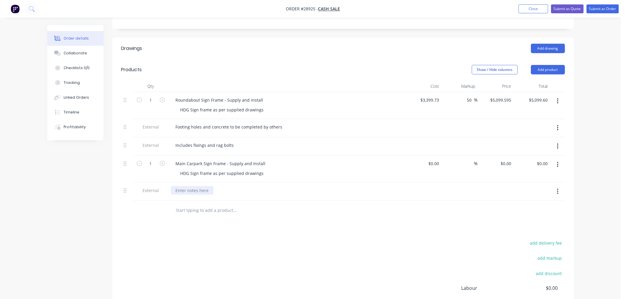
click at [196, 186] on div at bounding box center [192, 190] width 43 height 9
click at [348, 196] on div at bounding box center [287, 196] width 232 height 1
click at [437, 159] on input "0" at bounding box center [435, 163] width 14 height 9
type input "$3,452.18"
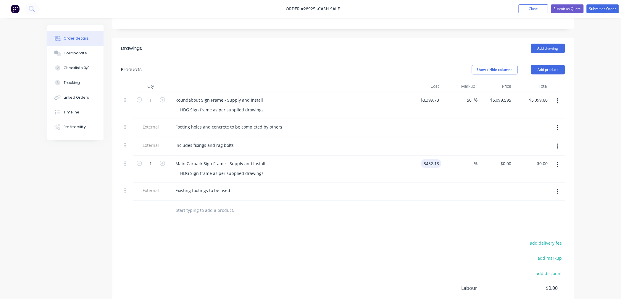
type input "$3,452.18"
click at [417, 201] on div at bounding box center [343, 210] width 444 height 19
click at [469, 159] on input at bounding box center [470, 163] width 7 height 9
type input "50"
type input "$5,178.27"
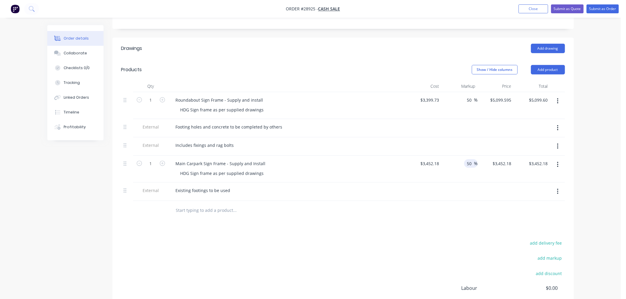
type input "$5,178.27"
click at [493, 183] on div at bounding box center [496, 192] width 36 height 18
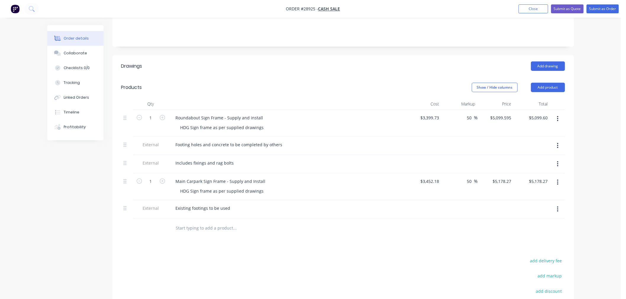
scroll to position [112, 0]
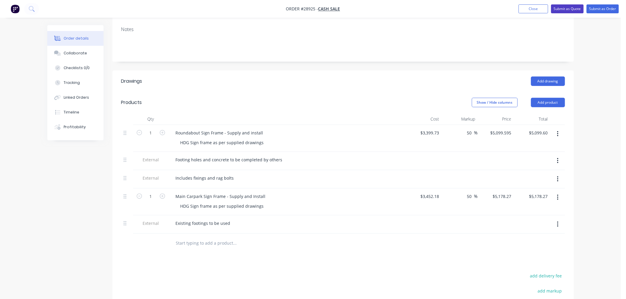
click at [561, 12] on button "Submit as Quote" at bounding box center [567, 8] width 33 height 9
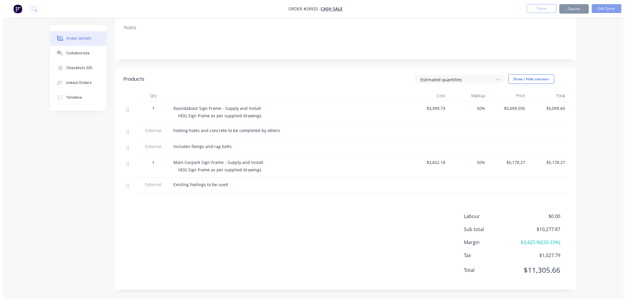
scroll to position [0, 0]
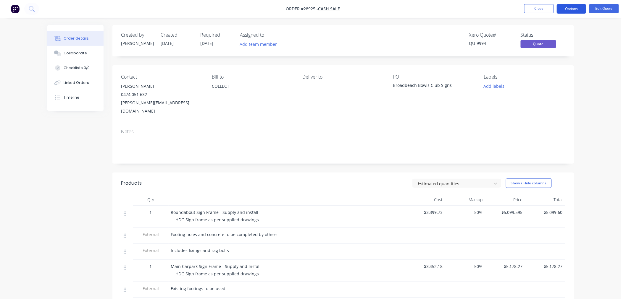
click at [574, 7] on button "Options" at bounding box center [572, 8] width 30 height 9
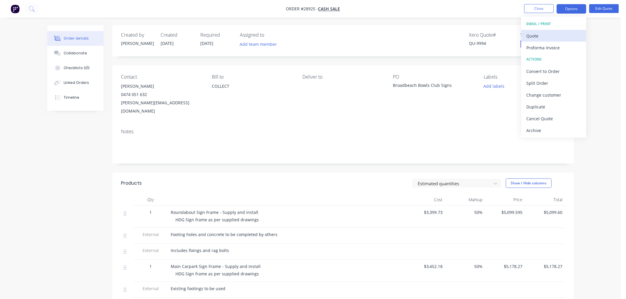
click at [560, 36] on div "Quote" at bounding box center [553, 36] width 54 height 9
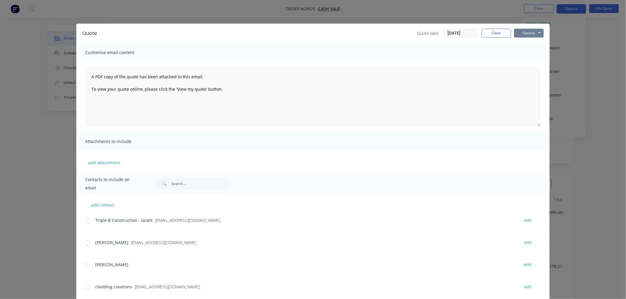
click at [534, 33] on button "Options" at bounding box center [529, 33] width 30 height 9
click at [524, 58] on button "Print" at bounding box center [533, 54] width 38 height 10
drag, startPoint x: 502, startPoint y: 32, endPoint x: 515, endPoint y: 27, distance: 13.6
click at [502, 32] on button "Close" at bounding box center [497, 33] width 30 height 9
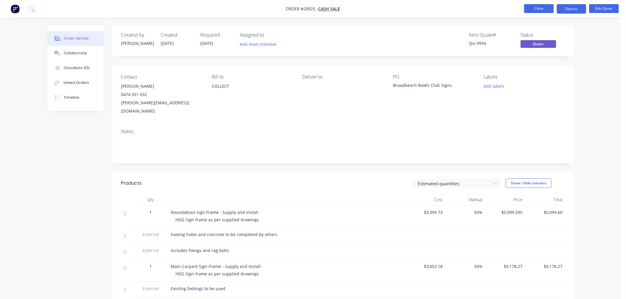
click at [534, 9] on button "Close" at bounding box center [539, 8] width 30 height 9
